Goal: Task Accomplishment & Management: Manage account settings

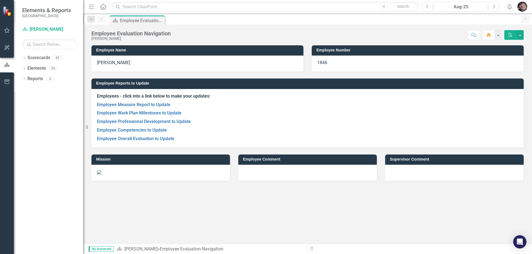
click at [22, 55] on div "Dropdown Scorecards 43 Dropdown Gunnison County Dropdown Emergency Management D…" at bounding box center [48, 153] width 69 height 201
click at [24, 57] on icon "Dropdown" at bounding box center [24, 58] width 4 height 3
click at [27, 68] on icon "Dropdown" at bounding box center [27, 67] width 4 height 3
click at [32, 90] on icon "Dropdown" at bounding box center [32, 88] width 4 height 3
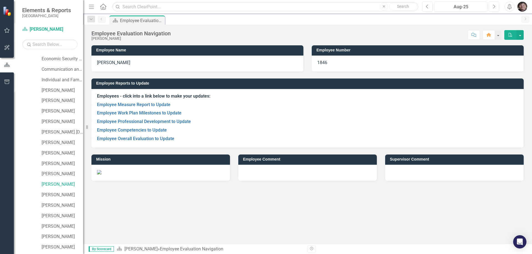
scroll to position [83, 0]
click at [52, 143] on link "[PERSON_NAME]" at bounding box center [63, 143] width 42 height 6
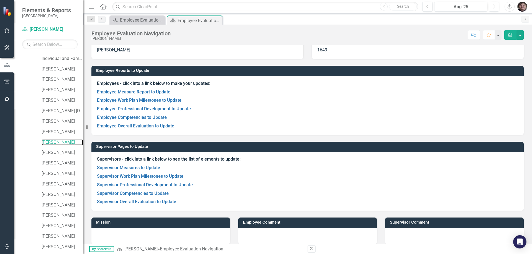
scroll to position [19, 0]
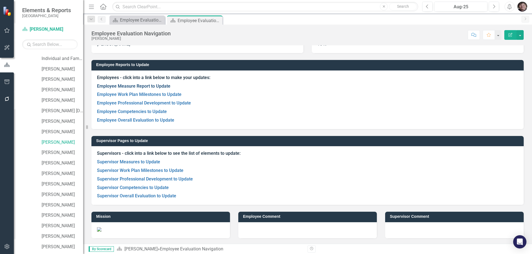
click at [154, 86] on link "Employee Measure Report to Update" at bounding box center [133, 86] width 73 height 5
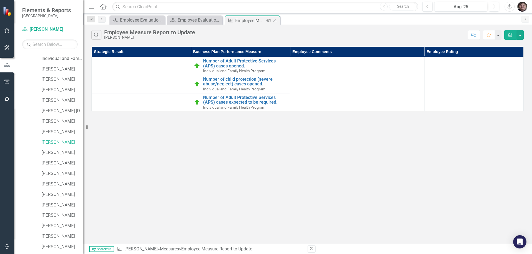
click at [276, 20] on icon "Close" at bounding box center [275, 20] width 6 height 4
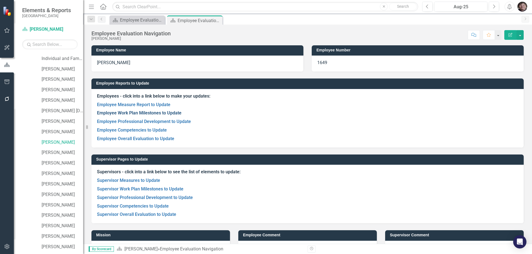
click at [161, 113] on link "Employee Work Plan Milestones to Update" at bounding box center [139, 112] width 84 height 5
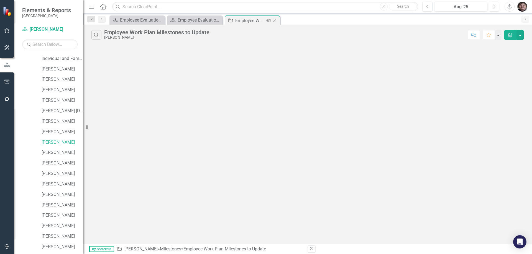
click at [276, 21] on icon "Close" at bounding box center [275, 20] width 6 height 4
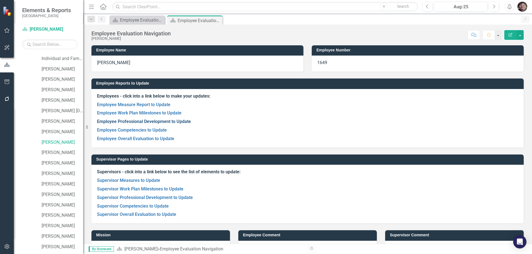
click at [138, 120] on link "Employee Professional Development to Update" at bounding box center [144, 121] width 94 height 5
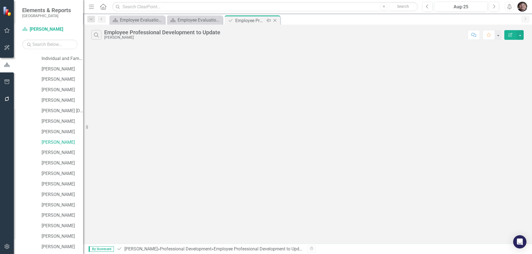
click at [276, 22] on icon "Close" at bounding box center [275, 20] width 6 height 4
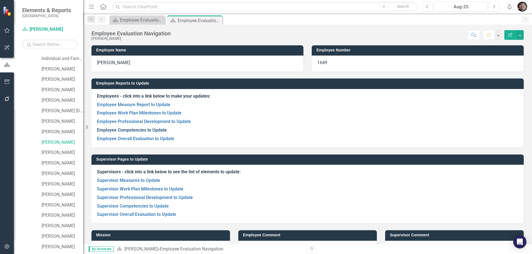
click at [151, 130] on link "Employee Competencies to Update" at bounding box center [132, 130] width 70 height 5
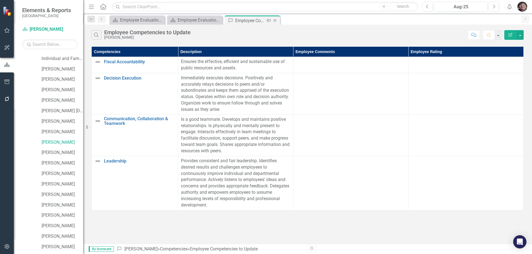
click at [274, 20] on icon "Close" at bounding box center [275, 20] width 6 height 4
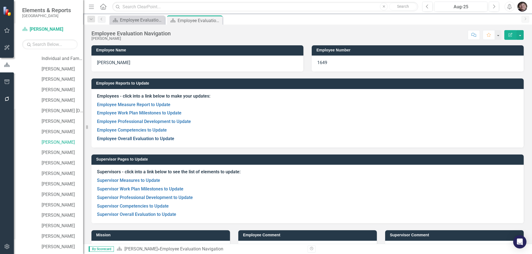
click at [143, 140] on link "Employee Overall Evaluation to Update" at bounding box center [135, 138] width 77 height 5
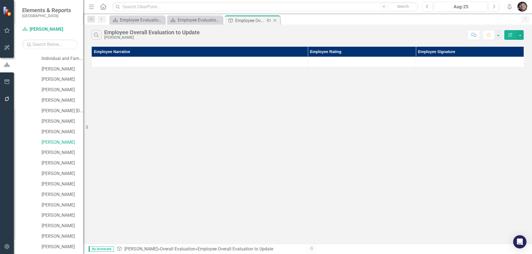
click at [276, 20] on icon "Close" at bounding box center [275, 20] width 6 height 4
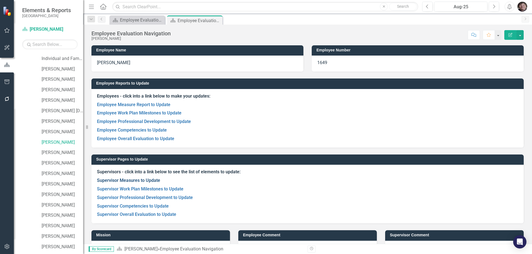
click at [142, 180] on link "Supervisor Measures to Update" at bounding box center [128, 180] width 63 height 5
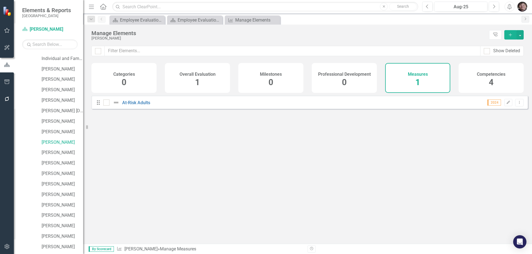
click at [419, 84] on span "1" at bounding box center [417, 83] width 5 height 10
click at [142, 105] on link "At-Risk Adults" at bounding box center [136, 102] width 28 height 5
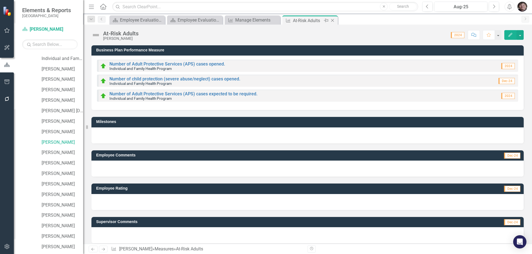
click at [334, 22] on icon "Close" at bounding box center [333, 20] width 6 height 4
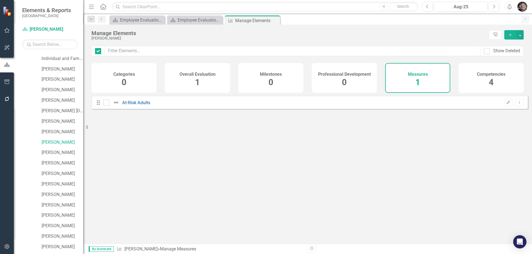
checkbox input "false"
click at [274, 20] on icon "Close" at bounding box center [275, 20] width 6 height 4
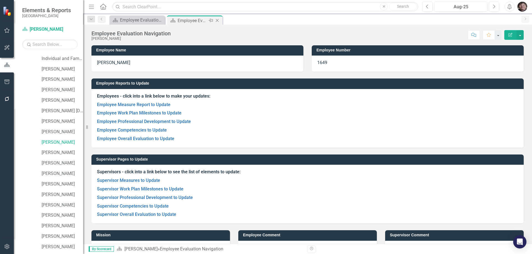
click at [217, 20] on icon "Close" at bounding box center [217, 20] width 6 height 4
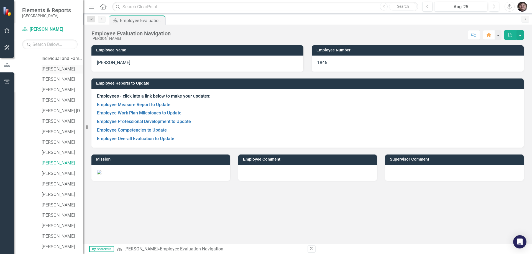
click at [59, 67] on link "[PERSON_NAME]" at bounding box center [63, 69] width 42 height 6
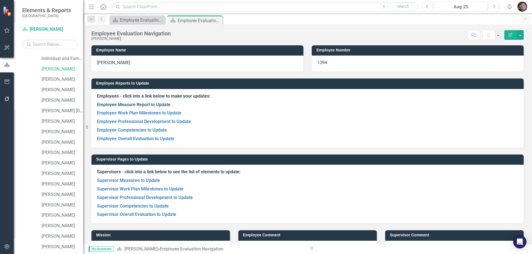
click at [151, 104] on link "Employee Measure Report to Update" at bounding box center [133, 104] width 73 height 5
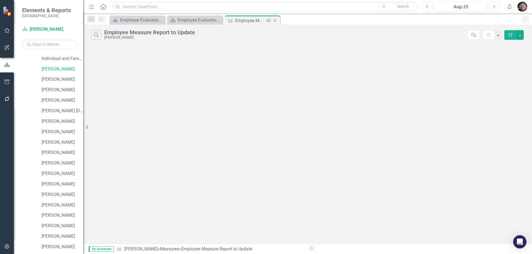
click at [276, 21] on icon "Close" at bounding box center [275, 20] width 6 height 4
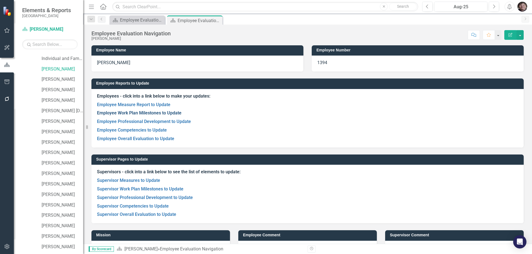
click at [128, 113] on link "Employee Work Plan Milestones to Update" at bounding box center [139, 112] width 84 height 5
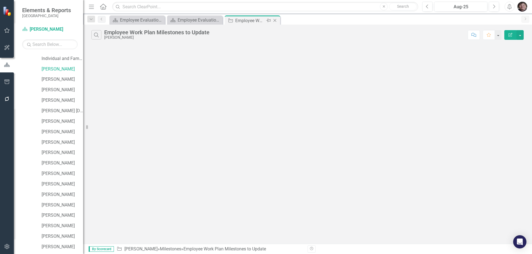
click at [275, 20] on icon "Close" at bounding box center [275, 20] width 6 height 4
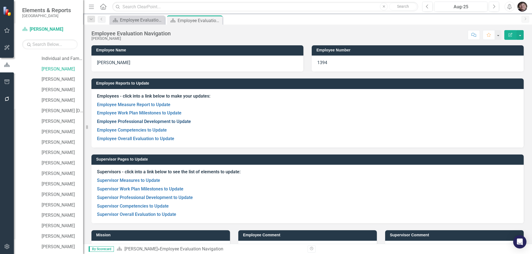
click at [148, 123] on link "Employee Professional Development to Update" at bounding box center [144, 121] width 94 height 5
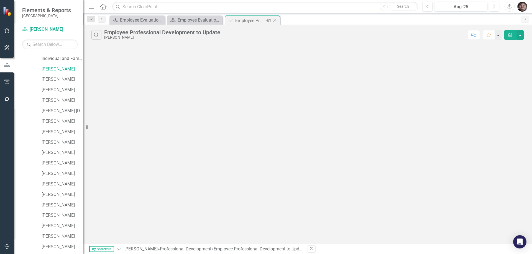
click at [276, 20] on icon "Close" at bounding box center [275, 20] width 6 height 4
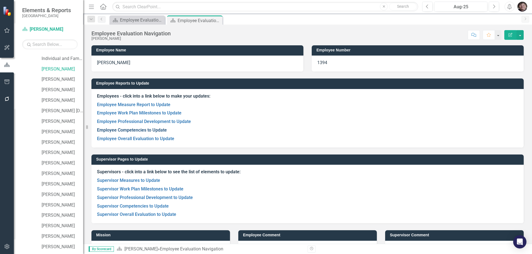
click at [149, 130] on link "Employee Competencies to Update" at bounding box center [132, 130] width 70 height 5
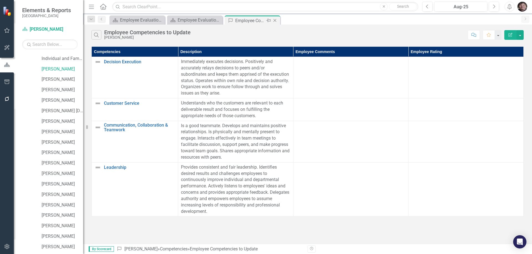
click at [275, 19] on icon "Close" at bounding box center [275, 20] width 6 height 4
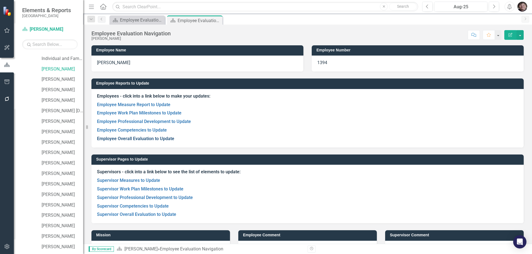
click at [151, 138] on link "Employee Overall Evaluation to Update" at bounding box center [135, 138] width 77 height 5
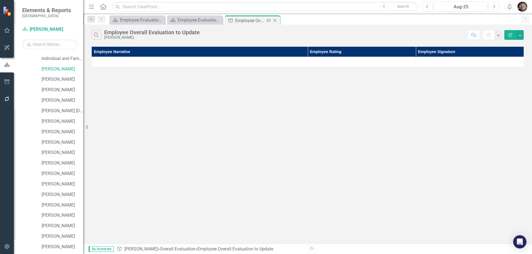
click at [276, 19] on icon "Close" at bounding box center [275, 20] width 6 height 4
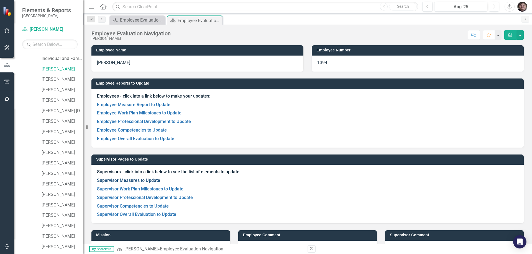
click at [135, 178] on link "Supervisor Measures to Update" at bounding box center [128, 180] width 63 height 5
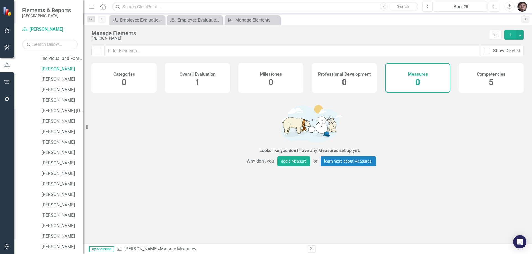
click at [494, 85] on div "Competencies 5" at bounding box center [490, 78] width 65 height 30
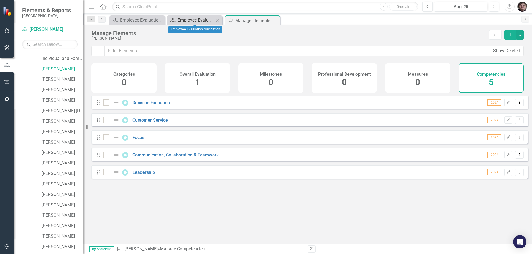
click at [200, 17] on div "Employee Evaluation Navigation" at bounding box center [195, 20] width 37 height 7
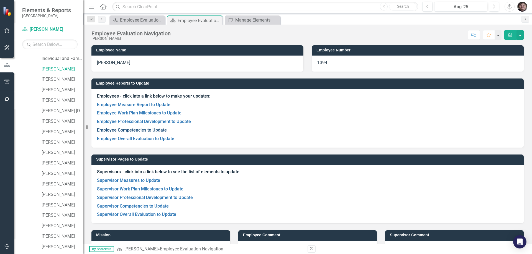
click at [154, 131] on link "Employee Competencies to Update" at bounding box center [132, 130] width 70 height 5
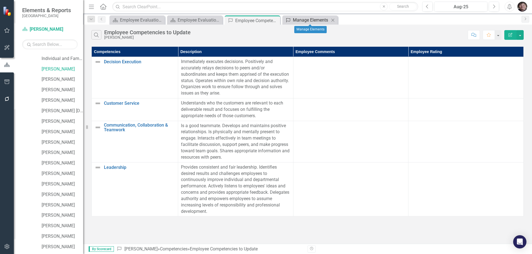
click at [313, 20] on div "Manage Elements" at bounding box center [311, 20] width 37 height 7
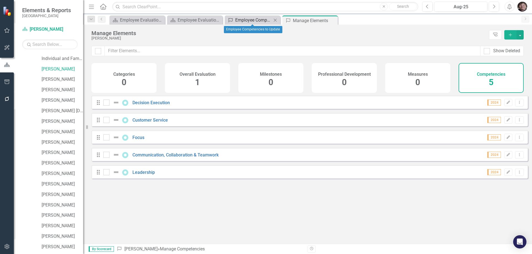
click at [244, 18] on div "Employee Competencies to Update" at bounding box center [253, 20] width 37 height 7
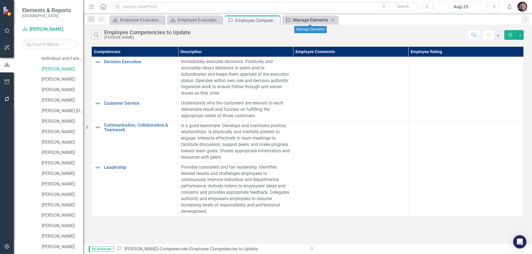
click at [310, 18] on div "Manage Elements" at bounding box center [311, 20] width 37 height 7
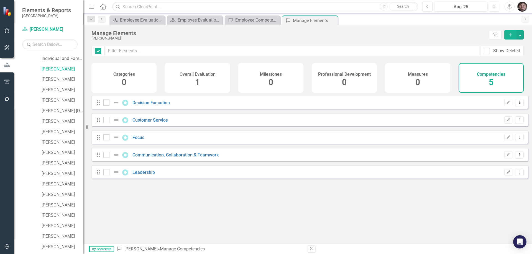
checkbox input "false"
click at [517, 139] on icon "Dropdown Menu" at bounding box center [519, 138] width 5 height 4
click at [494, 183] on link "Trash Delete Competency" at bounding box center [490, 182] width 57 height 10
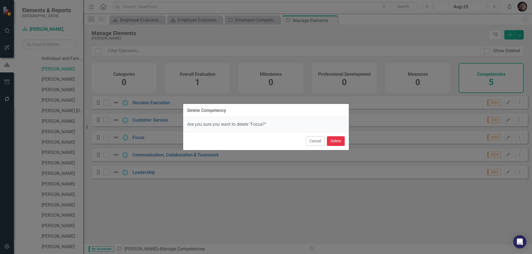
click at [335, 140] on button "Delete" at bounding box center [336, 142] width 18 height 10
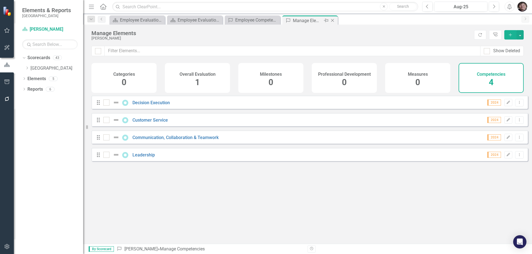
drag, startPoint x: 332, startPoint y: 19, endPoint x: 308, endPoint y: 20, distance: 23.8
click at [0, 0] on icon "Close" at bounding box center [0, 0] width 0 height 0
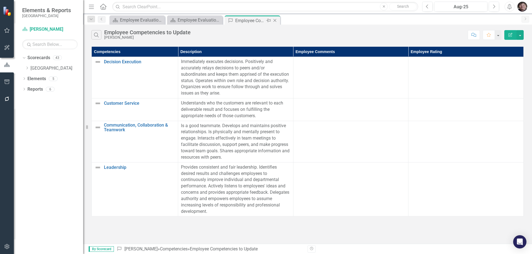
drag, startPoint x: 275, startPoint y: 20, endPoint x: 247, endPoint y: 19, distance: 28.3
click at [0, 0] on icon "Close" at bounding box center [0, 0] width 0 height 0
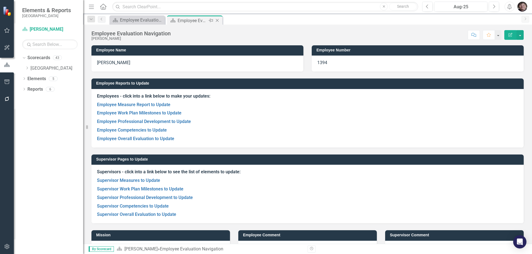
click at [217, 20] on icon "Close" at bounding box center [217, 20] width 6 height 4
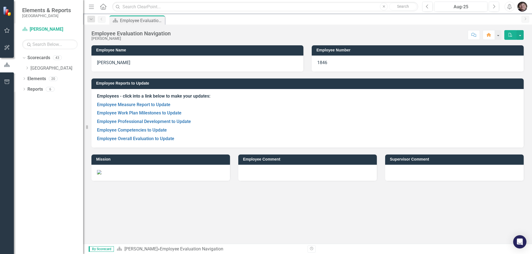
click at [521, 7] on img "button" at bounding box center [522, 7] width 10 height 10
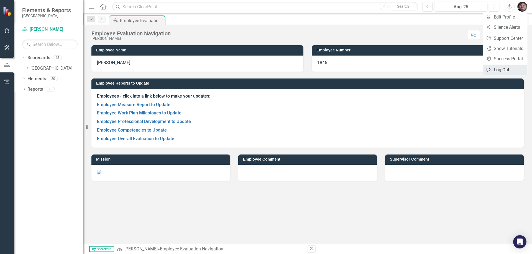
click at [501, 70] on link "Logout Log Out" at bounding box center [505, 70] width 44 height 10
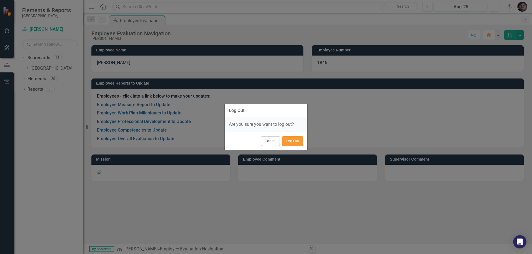
click at [288, 144] on button "Log Out" at bounding box center [292, 142] width 21 height 10
